Goal: Information Seeking & Learning: Find specific fact

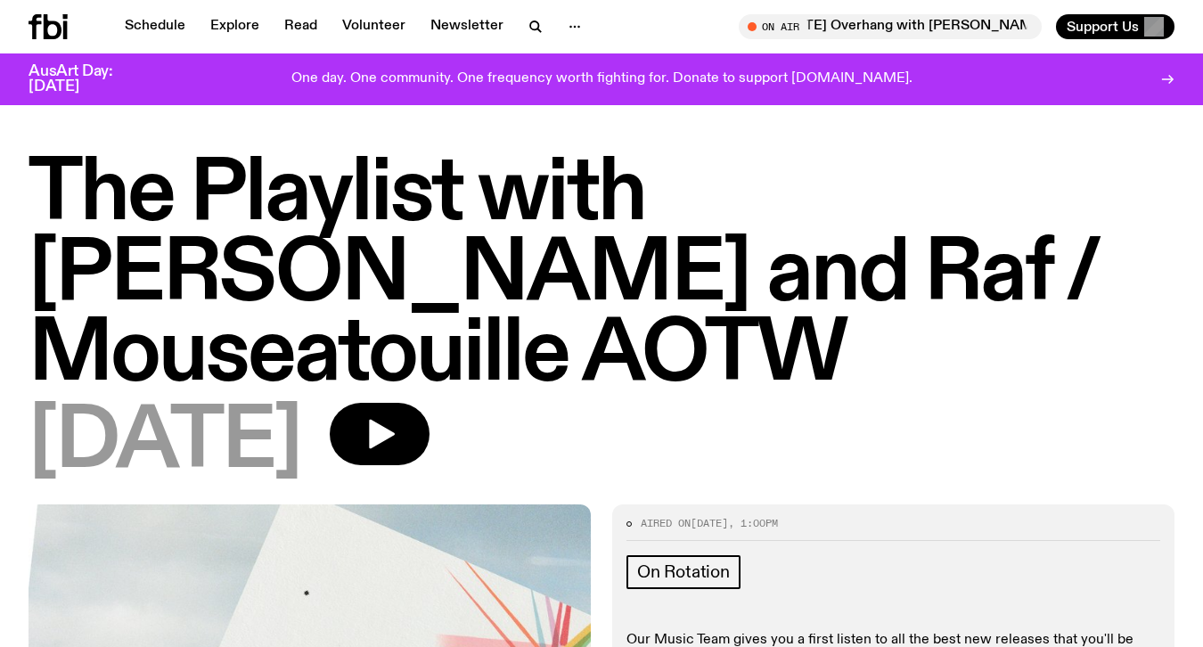
scroll to position [336, 0]
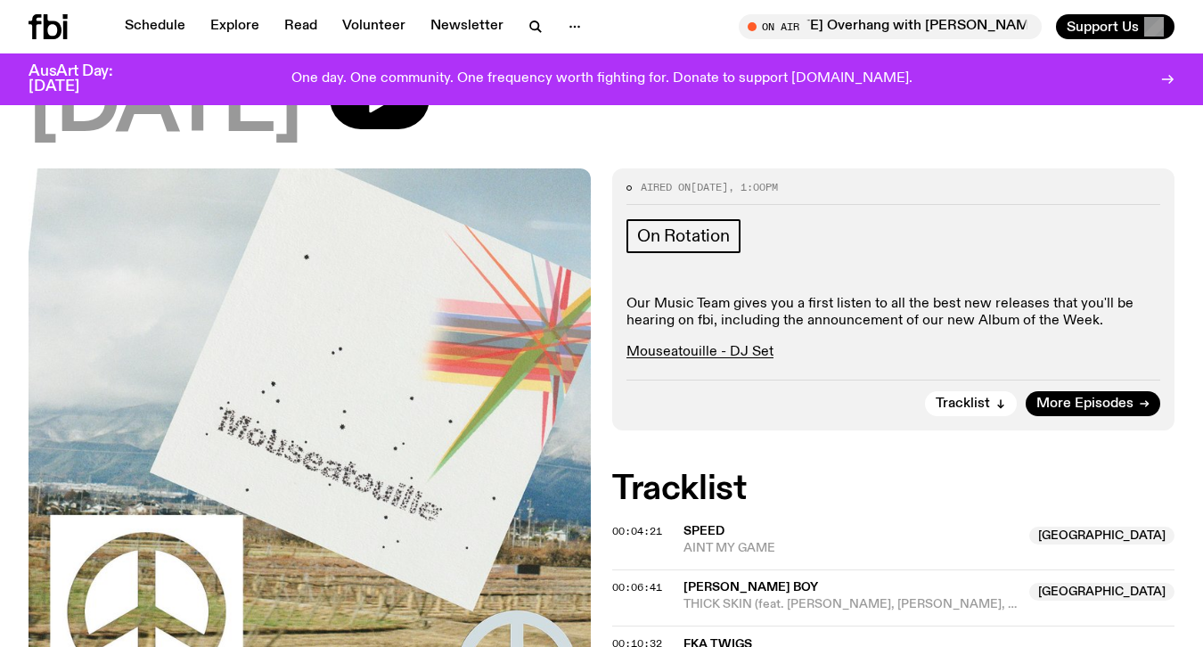
click at [715, 473] on h2 "Tracklist" at bounding box center [893, 489] width 562 height 32
click at [781, 473] on h2 "Tracklist" at bounding box center [893, 489] width 562 height 32
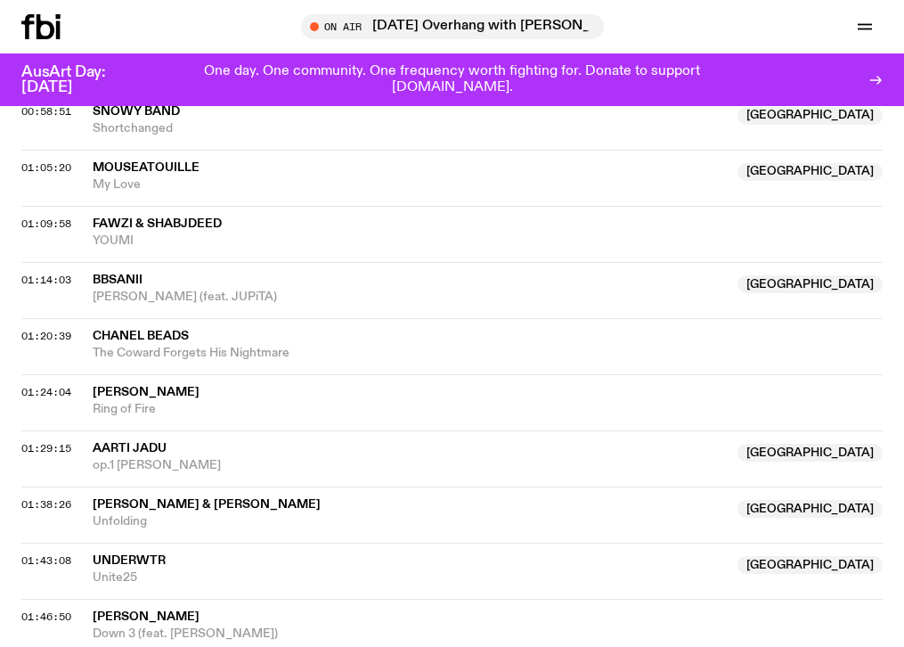
scroll to position [1681, 0]
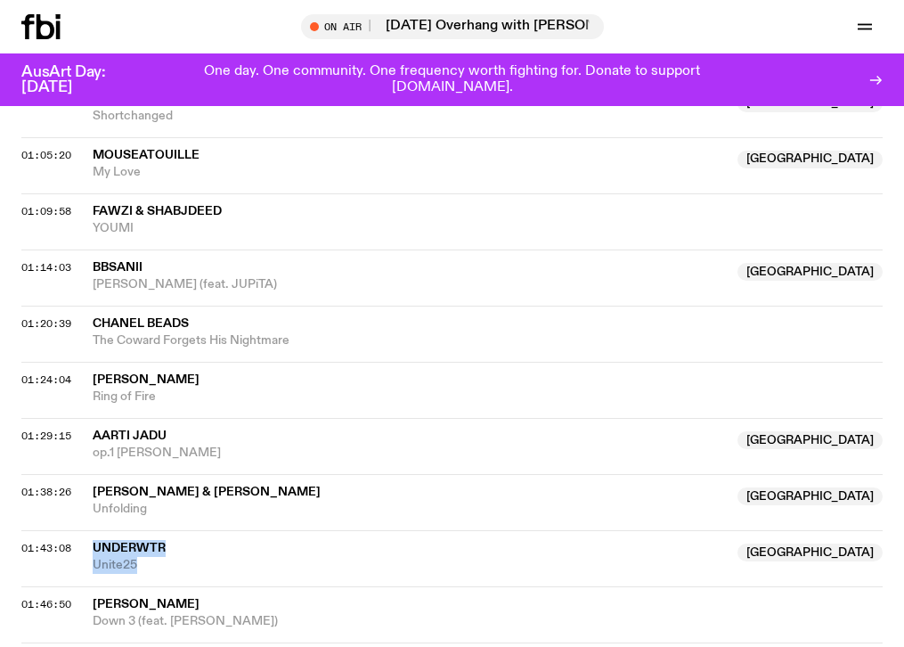
drag, startPoint x: 141, startPoint y: 499, endPoint x: 92, endPoint y: 476, distance: 54.2
click at [93, 540] on div "underwtr NSW Unite25" at bounding box center [410, 557] width 634 height 34
drag, startPoint x: 209, startPoint y: 487, endPoint x: 93, endPoint y: 470, distance: 117.9
click at [93, 540] on div "underwtr NSW Unite25" at bounding box center [410, 557] width 634 height 34
click at [127, 530] on div "01:43:08 underwtr NSW Unite25 [GEOGRAPHIC_DATA]" at bounding box center [452, 558] width 862 height 56
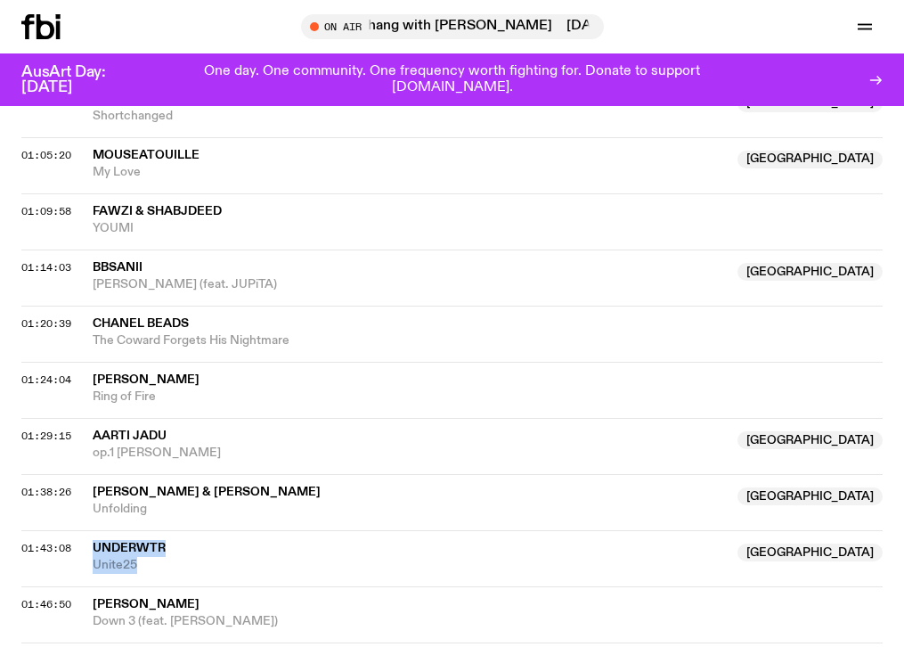
drag, startPoint x: 195, startPoint y: 497, endPoint x: 92, endPoint y: 474, distance: 105.9
click at [93, 540] on div "underwtr NSW Unite25" at bounding box center [410, 557] width 634 height 34
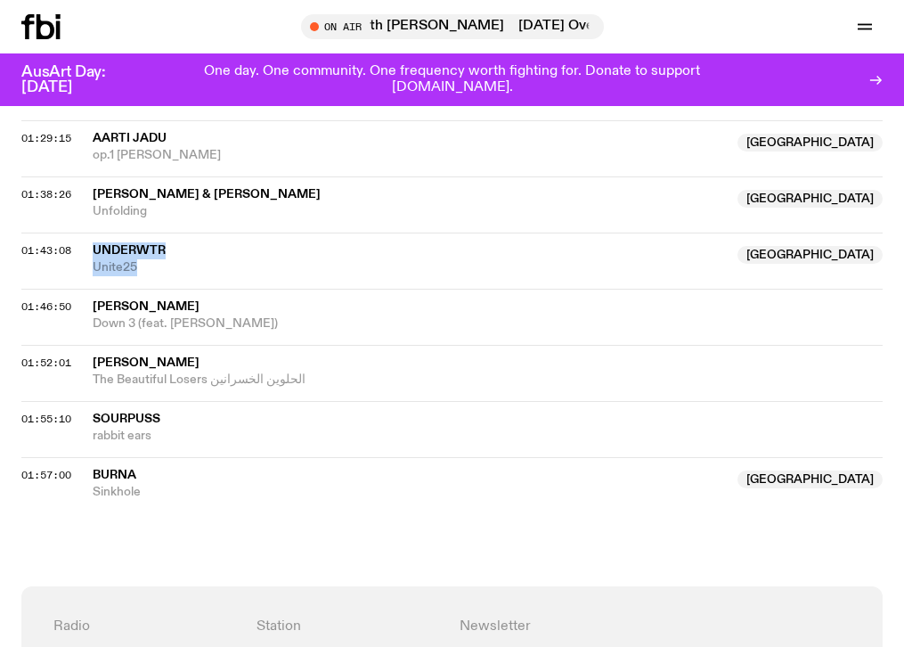
scroll to position [1989, 0]
